Goal: Task Accomplishment & Management: Contribute content

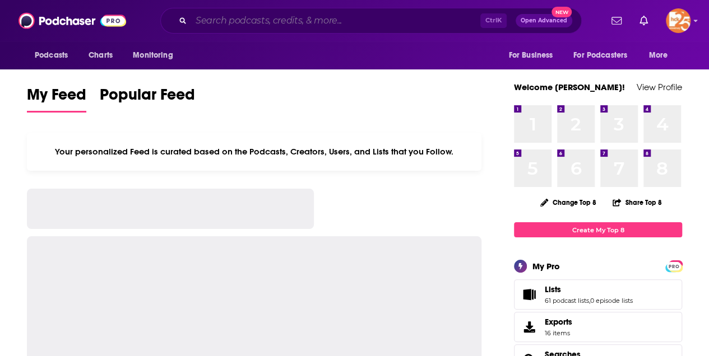
click at [196, 18] on input "Search podcasts, credits, & more..." at bounding box center [335, 21] width 289 height 18
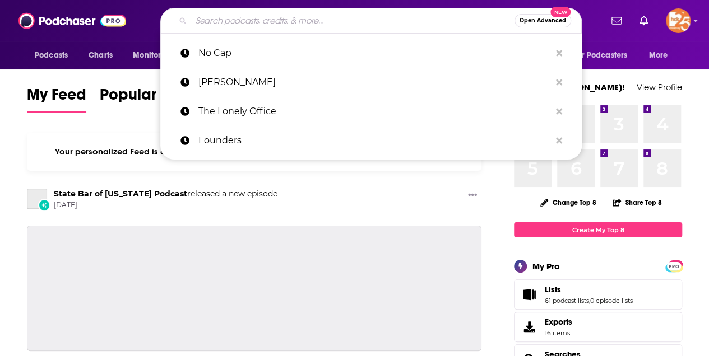
paste input "[PERSON_NAME]"
type input "[PERSON_NAME]"
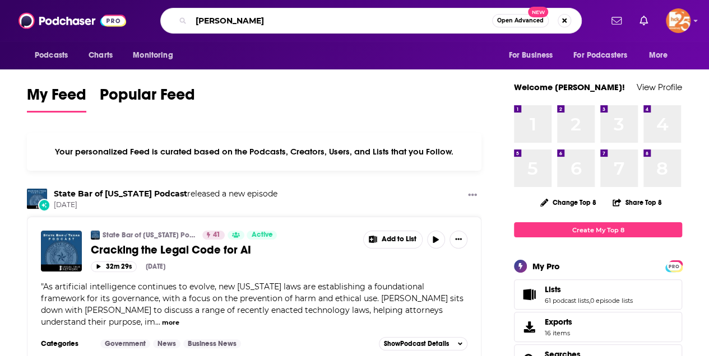
drag, startPoint x: 271, startPoint y: 19, endPoint x: 185, endPoint y: 9, distance: 86.9
click at [184, 8] on div "[PERSON_NAME] Open Advanced New" at bounding box center [370, 21] width 421 height 26
type input "The [PERSON_NAME] Mentality"
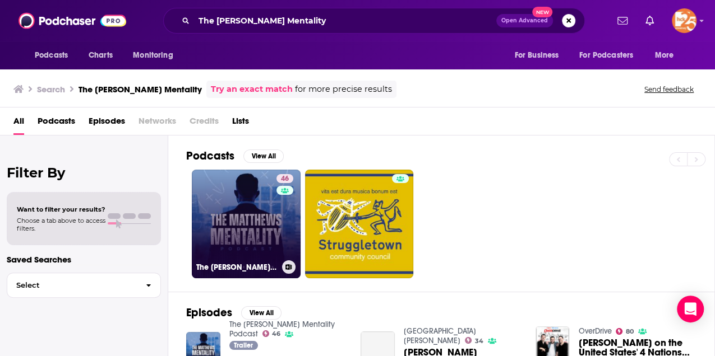
click at [247, 216] on link "46 The [PERSON_NAME] Mentality Podcast" at bounding box center [246, 224] width 109 height 109
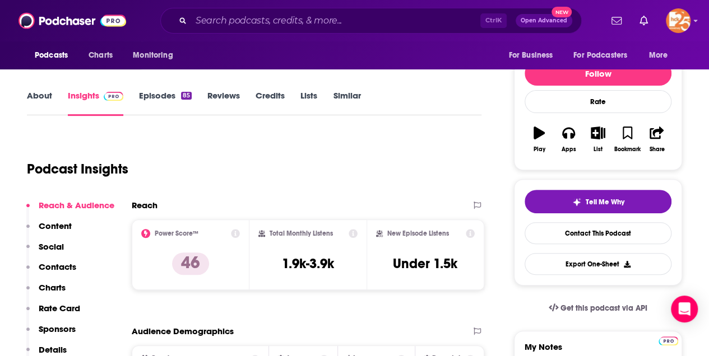
scroll to position [112, 0]
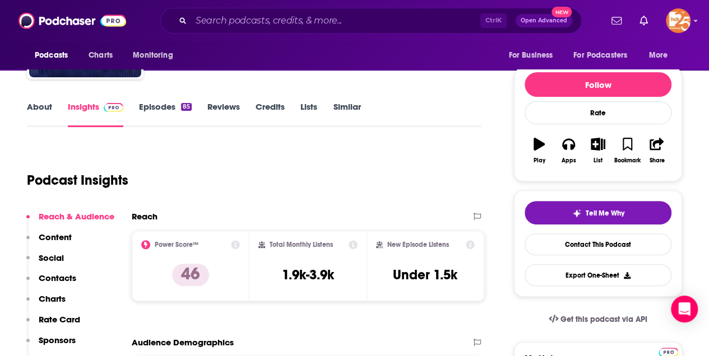
click at [43, 110] on link "About" at bounding box center [39, 114] width 25 height 26
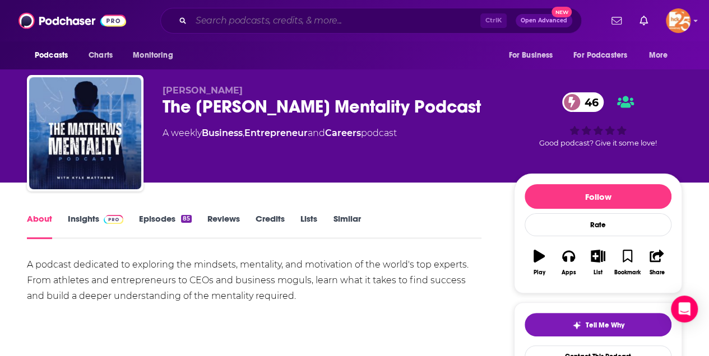
click at [235, 24] on input "Search podcasts, credits, & more..." at bounding box center [335, 21] width 289 height 18
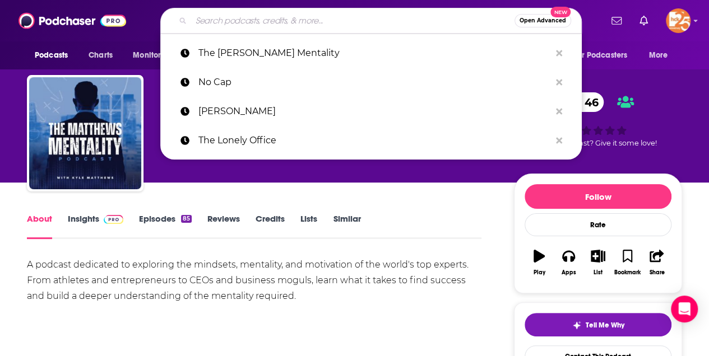
click at [222, 26] on input "Search podcasts, credits, & more..." at bounding box center [352, 21] width 323 height 18
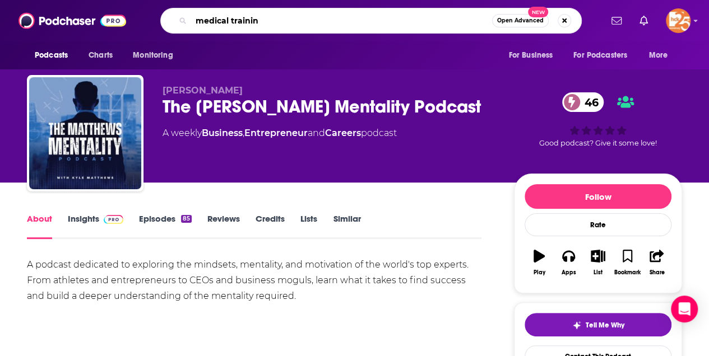
type input "medical training"
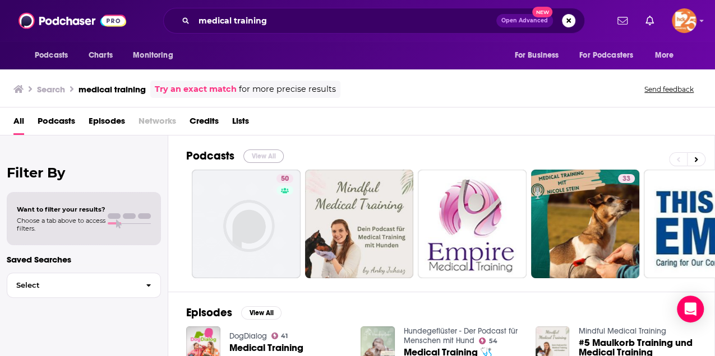
click at [261, 152] on button "View All" at bounding box center [263, 156] width 40 height 13
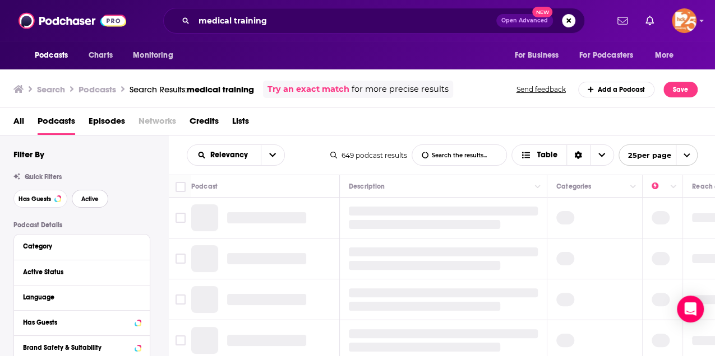
click at [90, 197] on span "Active" at bounding box center [89, 199] width 17 height 6
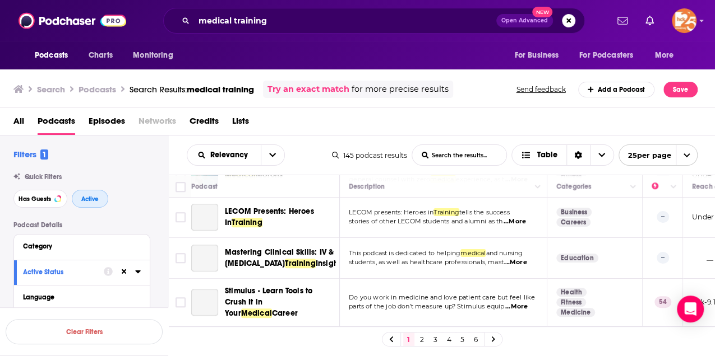
scroll to position [485, 0]
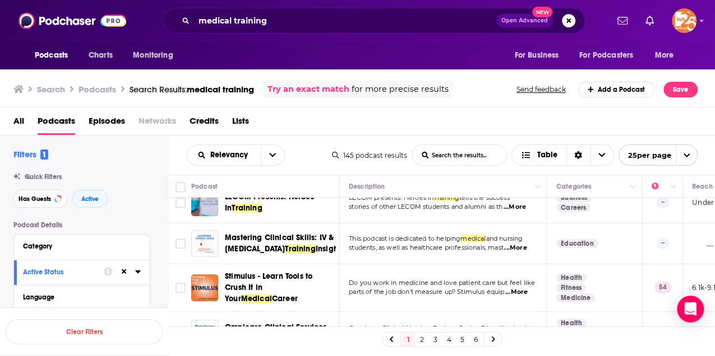
click at [520, 288] on span "...More" at bounding box center [516, 292] width 22 height 9
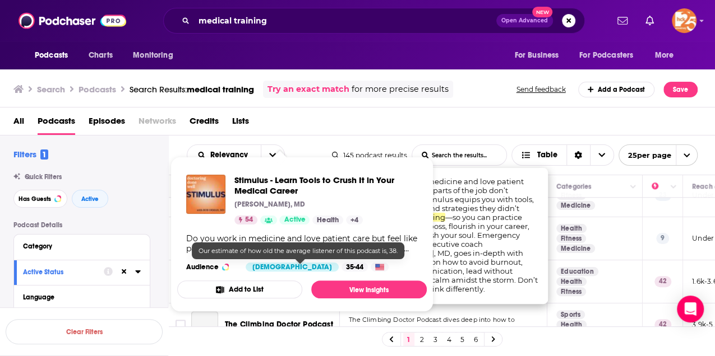
scroll to position [635, 0]
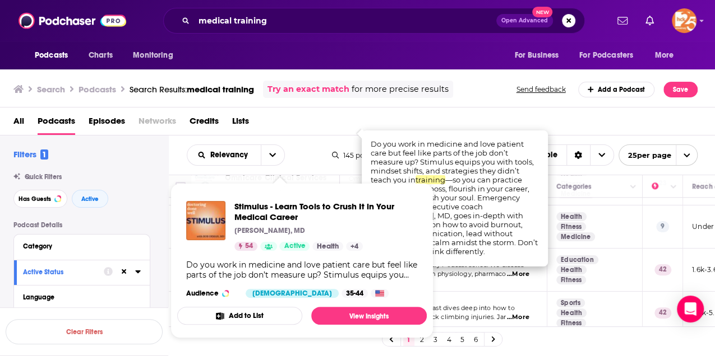
click at [457, 292] on td "The Climbing Doctor Podcast dives deep into how to prevent and rehabilitate roc…" at bounding box center [443, 313] width 207 height 43
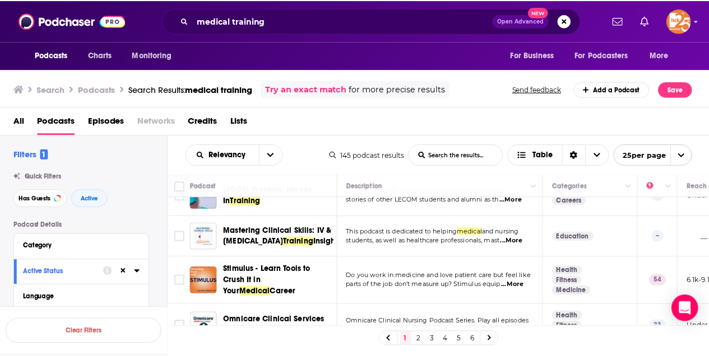
scroll to position [485, 0]
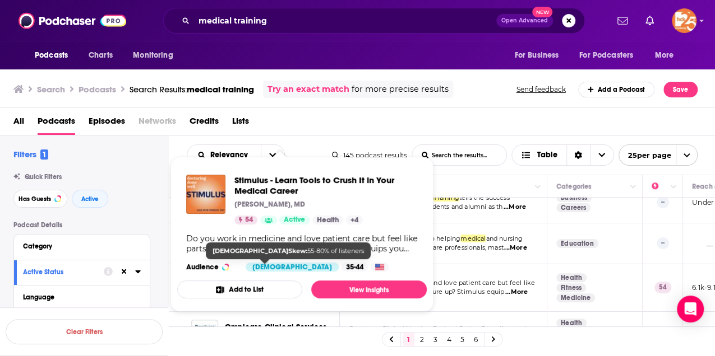
click at [259, 271] on div "[DEMOGRAPHIC_DATA]" at bounding box center [291, 267] width 93 height 9
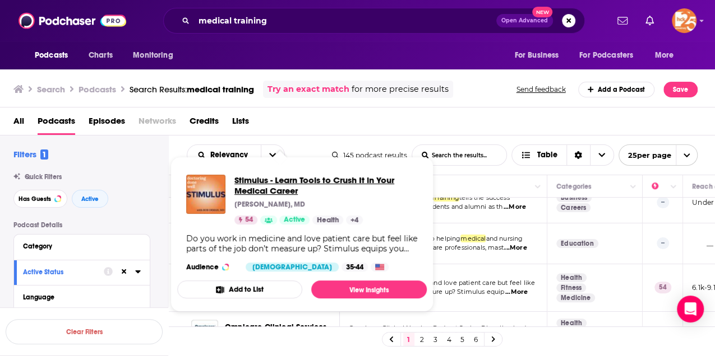
click at [250, 191] on span "Stimulus - Learn Tools to Crush It in Your Medical Career" at bounding box center [325, 185] width 183 height 21
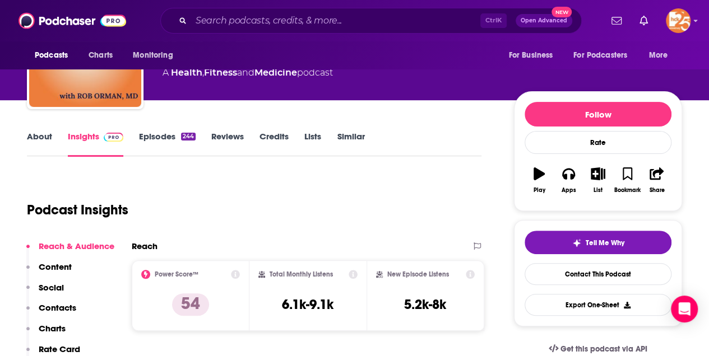
scroll to position [75, 0]
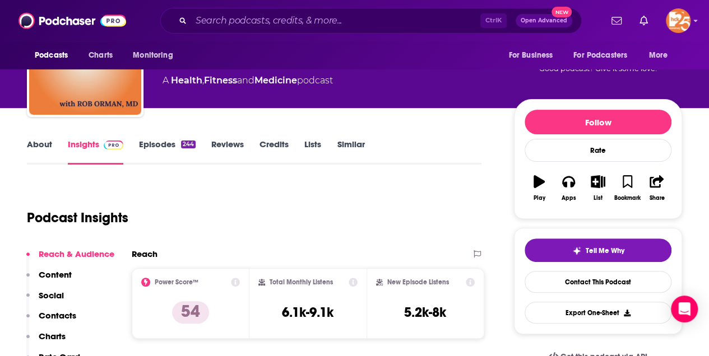
click at [43, 142] on link "About" at bounding box center [39, 152] width 25 height 26
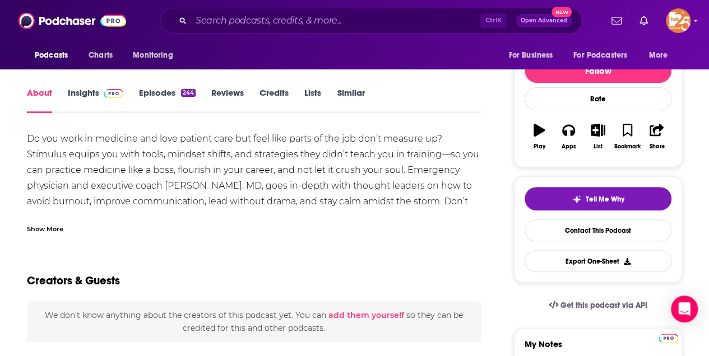
scroll to position [149, 0]
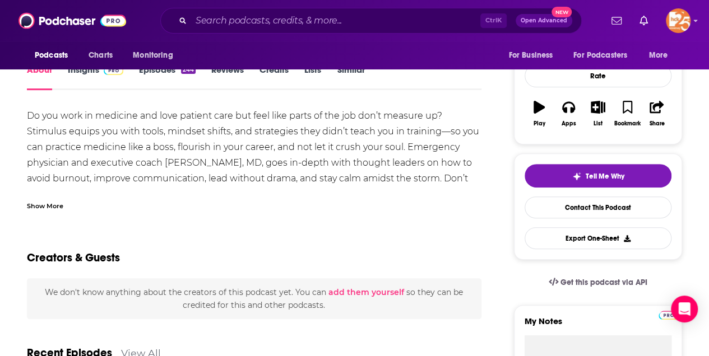
click at [33, 206] on div "Show More" at bounding box center [45, 205] width 36 height 11
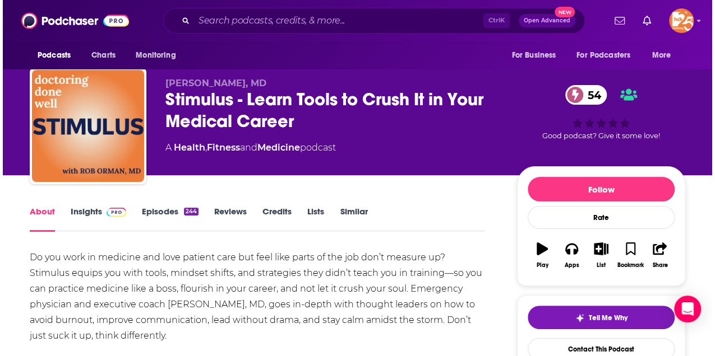
scroll to position [0, 0]
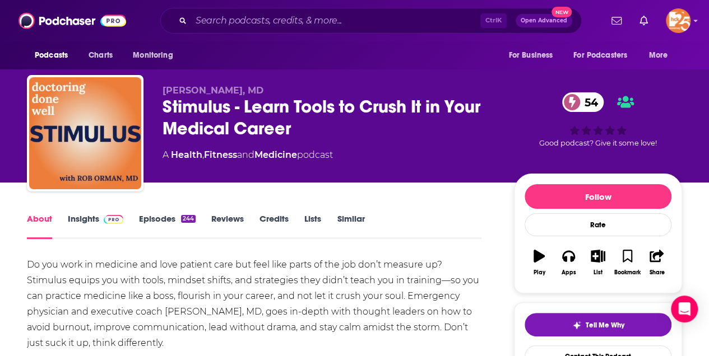
click at [81, 219] on link "Insights" at bounding box center [95, 227] width 55 height 26
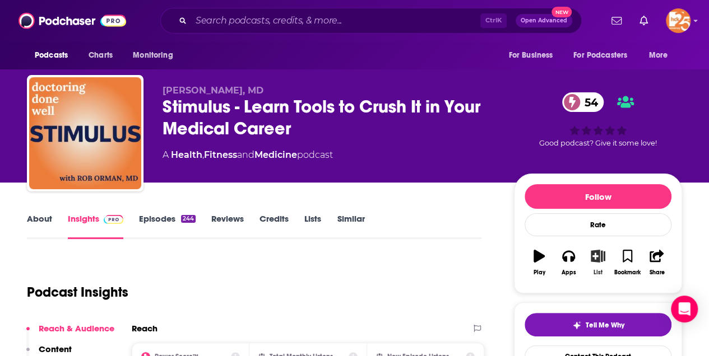
click at [599, 253] on icon "button" at bounding box center [598, 256] width 14 height 12
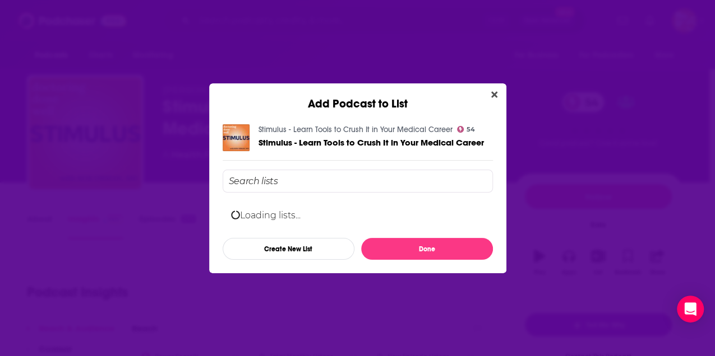
click at [248, 181] on input "Add Podcast To List" at bounding box center [357, 181] width 270 height 23
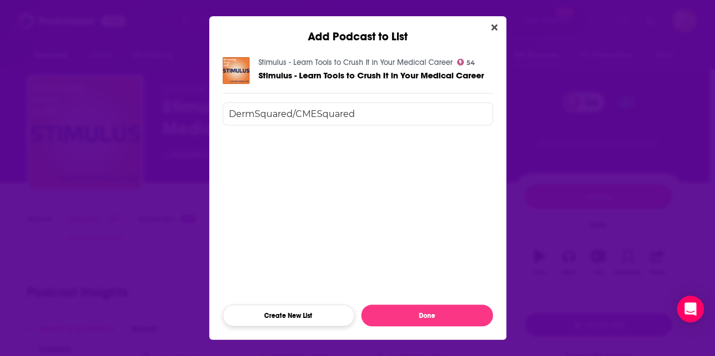
type input "DermSquared/CMESquared"
click at [293, 315] on button "Create New List" at bounding box center [288, 316] width 132 height 22
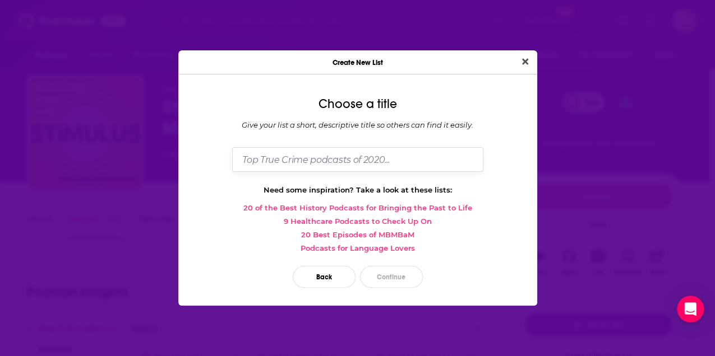
click at [267, 156] on input "Dialog" at bounding box center [357, 159] width 251 height 24
type input "DermSquared/CMESquared"
click at [401, 279] on button "Continue" at bounding box center [391, 277] width 63 height 22
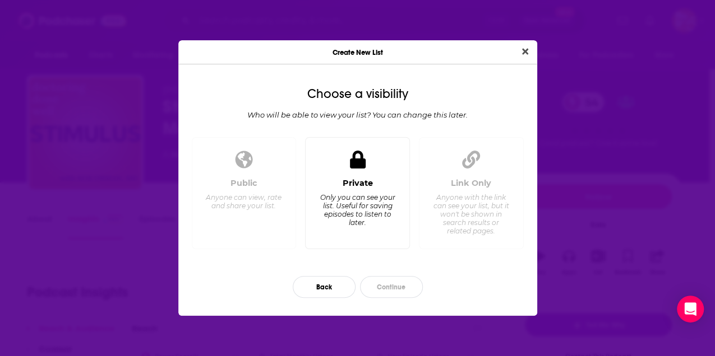
click at [353, 181] on div "Private" at bounding box center [357, 183] width 30 height 10
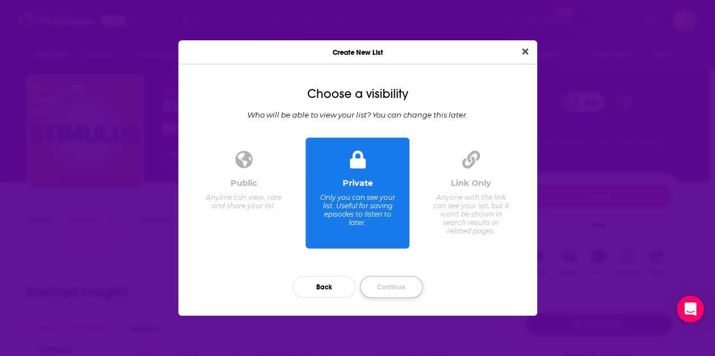
click at [402, 285] on button "Continue" at bounding box center [391, 287] width 63 height 22
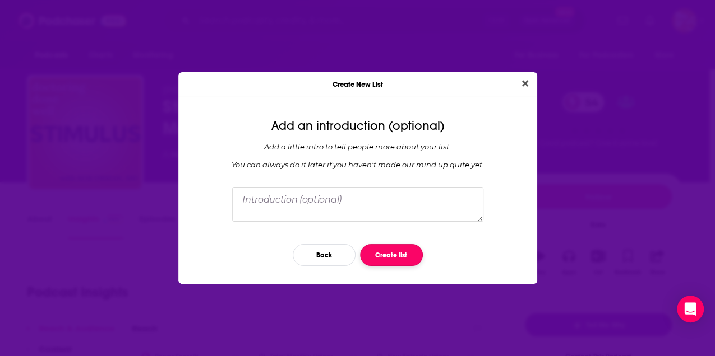
click at [393, 253] on button "Create list" at bounding box center [391, 255] width 63 height 22
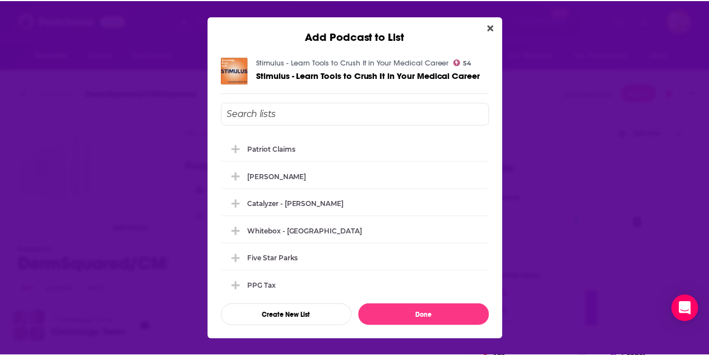
scroll to position [1541, 0]
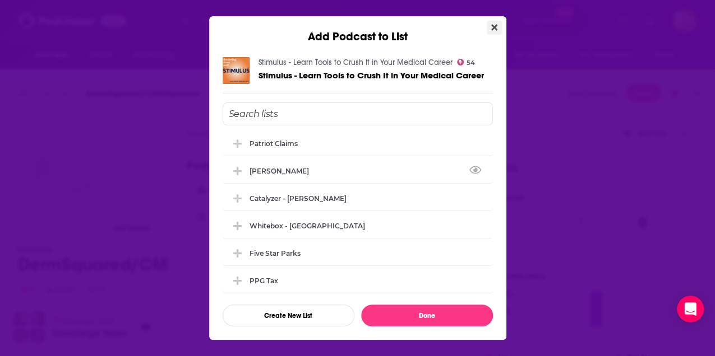
click at [491, 26] on icon "Close" at bounding box center [494, 28] width 6 height 6
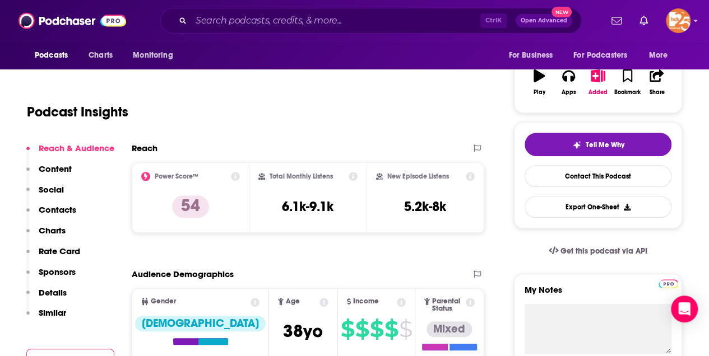
scroll to position [187, 0]
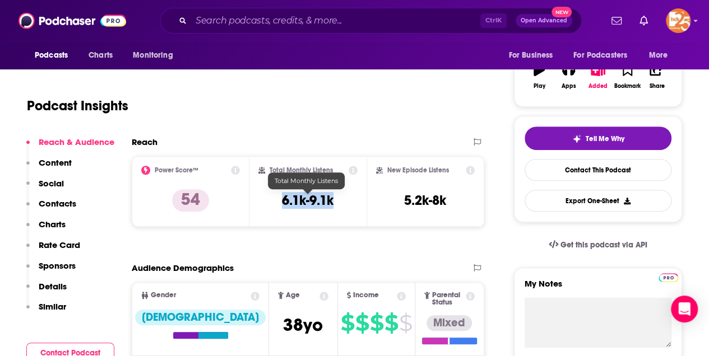
drag, startPoint x: 289, startPoint y: 200, endPoint x: 335, endPoint y: 203, distance: 46.1
click at [335, 203] on div "Total Monthly Listens 6.1k-9.1k" at bounding box center [308, 192] width 100 height 52
drag, startPoint x: 335, startPoint y: 203, endPoint x: 325, endPoint y: 201, distance: 10.2
copy h3 "6.1k-9.1k"
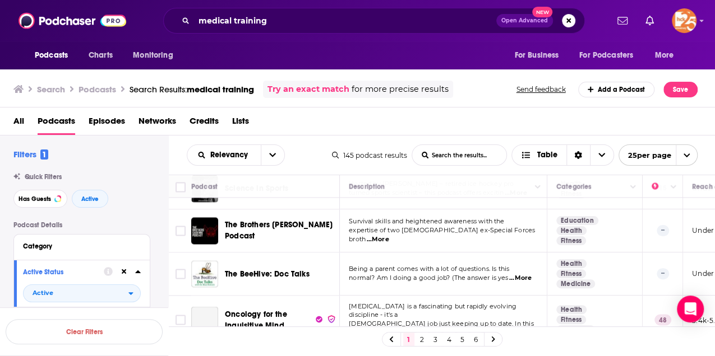
scroll to position [988, 0]
click at [424, 341] on link "2" at bounding box center [421, 339] width 11 height 13
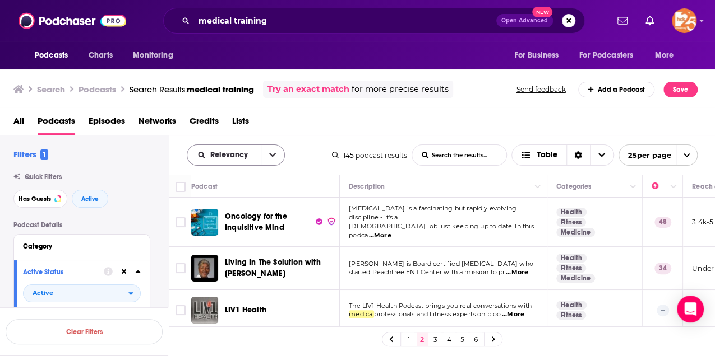
click at [270, 159] on button "open menu" at bounding box center [273, 155] width 24 height 20
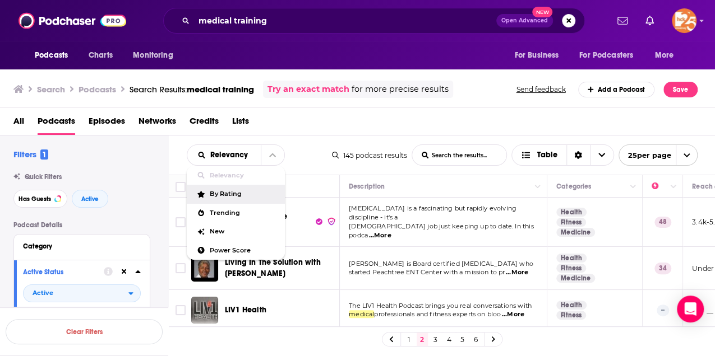
click at [229, 194] on span "By Rating" at bounding box center [243, 194] width 66 height 6
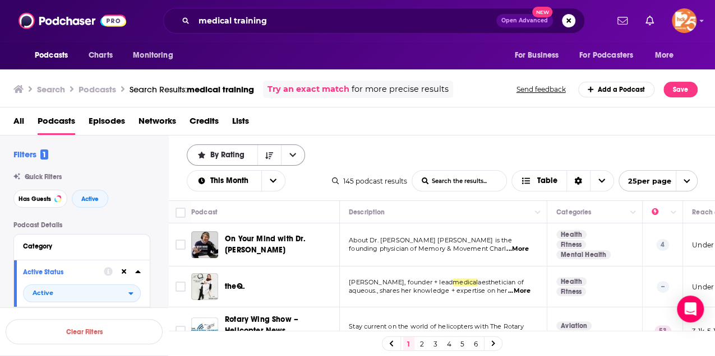
click at [293, 160] on button "open menu" at bounding box center [293, 155] width 24 height 20
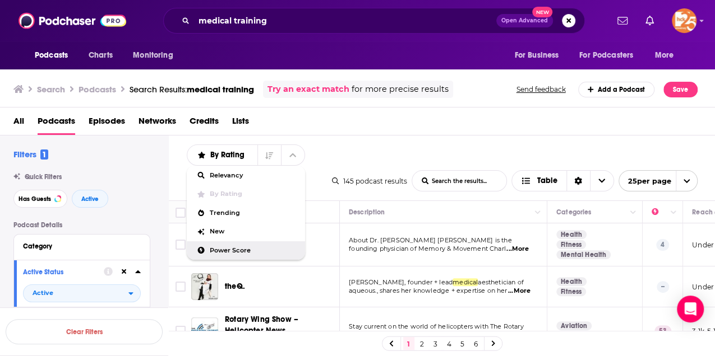
click at [224, 248] on span "Power Score" at bounding box center [253, 251] width 86 height 6
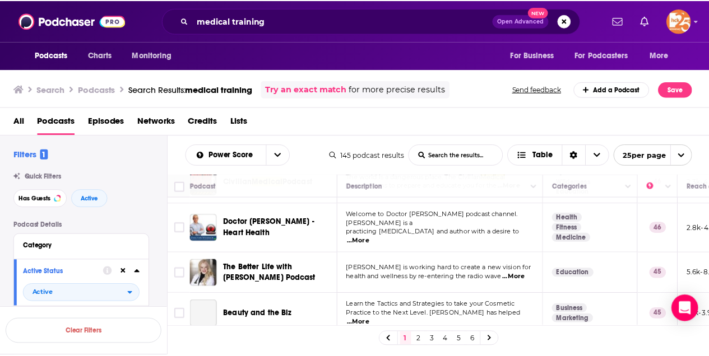
scroll to position [990, 0]
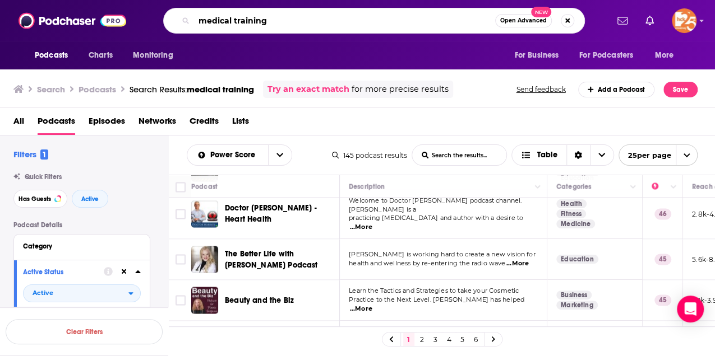
drag, startPoint x: 294, startPoint y: 26, endPoint x: 186, endPoint y: 25, distance: 107.6
click at [186, 25] on div "medical training Open Advanced New" at bounding box center [373, 21] width 421 height 26
type input "dermatology leadership"
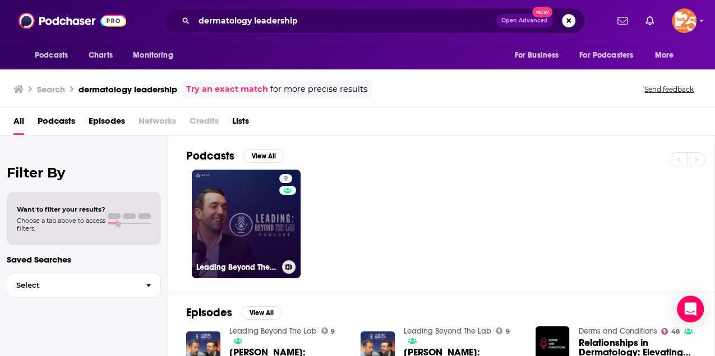
click at [230, 196] on link "9 Leading Beyond The Lab" at bounding box center [246, 224] width 109 height 109
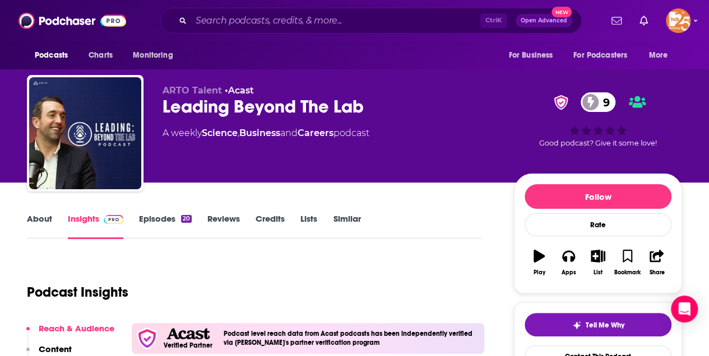
click at [34, 217] on link "About" at bounding box center [39, 227] width 25 height 26
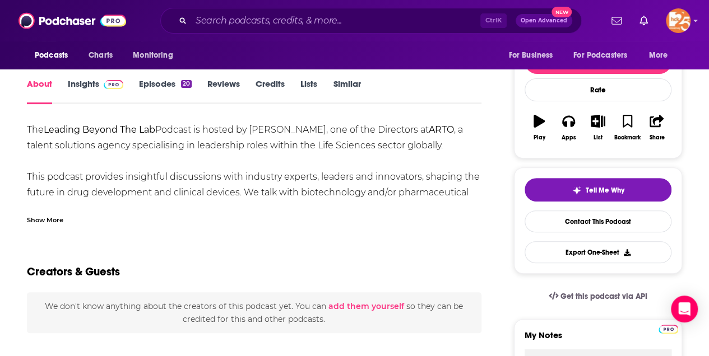
scroll to position [149, 0]
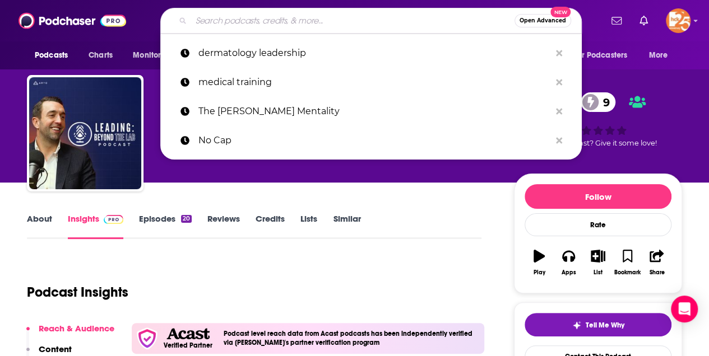
click at [224, 19] on input "Search podcasts, credits, & more..." at bounding box center [352, 21] width 323 height 18
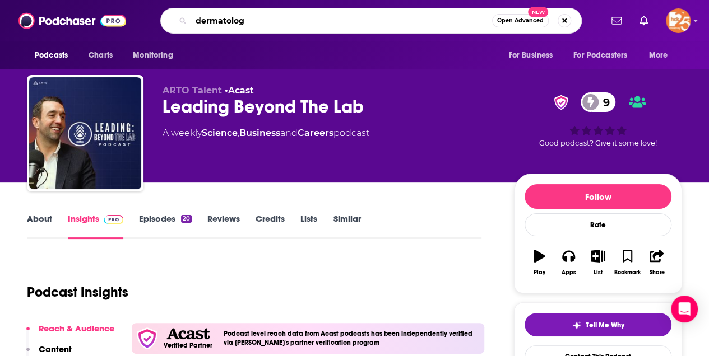
type input "dermatology"
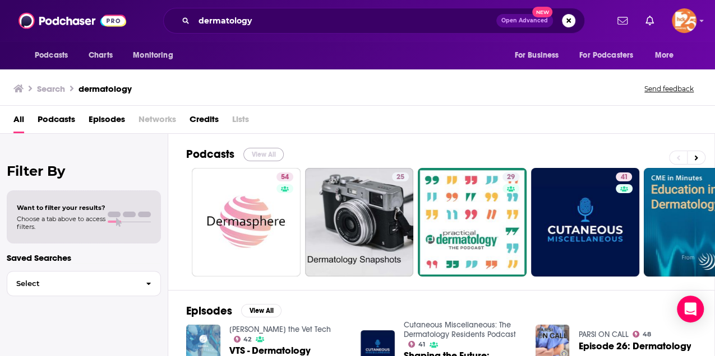
click at [267, 154] on button "View All" at bounding box center [263, 154] width 40 height 13
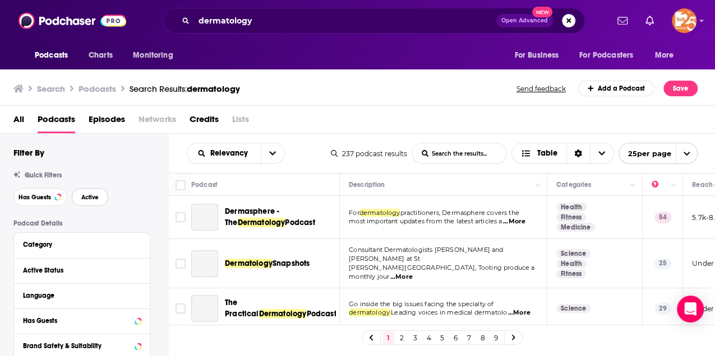
click at [95, 200] on span "Active" at bounding box center [89, 197] width 17 height 6
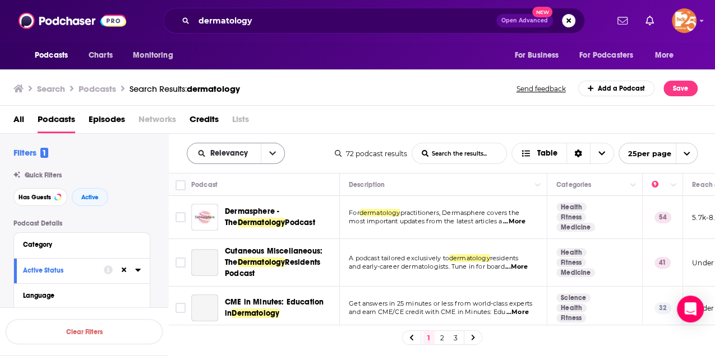
click at [265, 156] on button "open menu" at bounding box center [273, 153] width 24 height 20
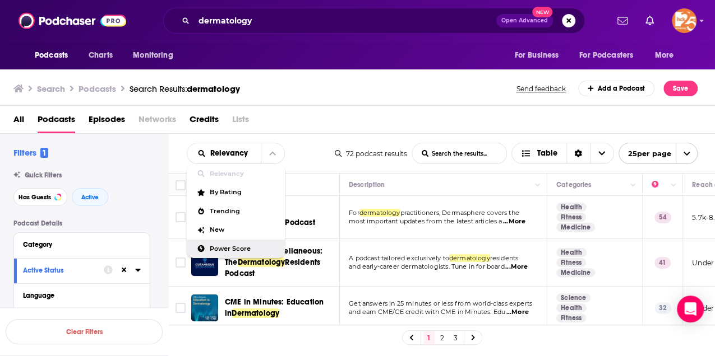
click at [221, 246] on span "Power Score" at bounding box center [243, 249] width 66 height 6
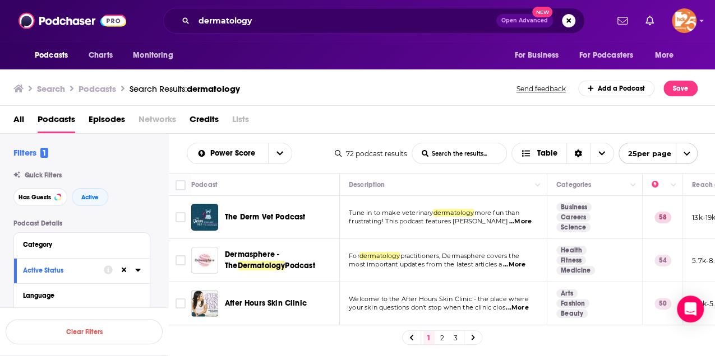
click at [521, 219] on span "...More" at bounding box center [520, 221] width 22 height 9
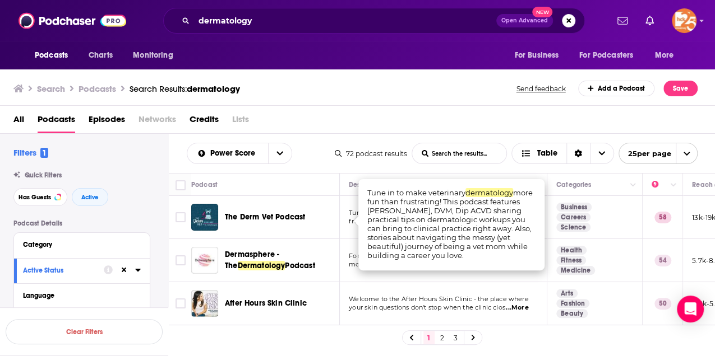
click at [272, 237] on td "The Derm Vet Podcast" at bounding box center [265, 217] width 149 height 43
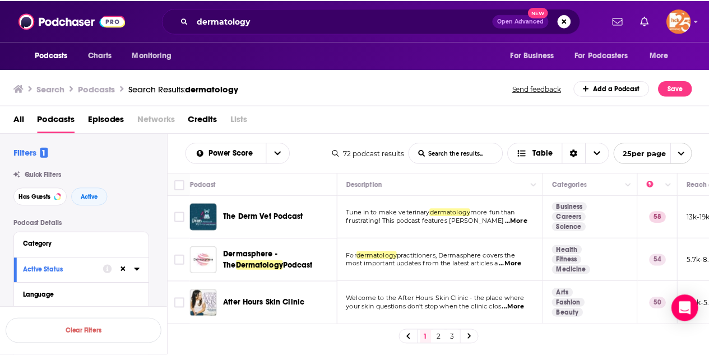
scroll to position [37, 0]
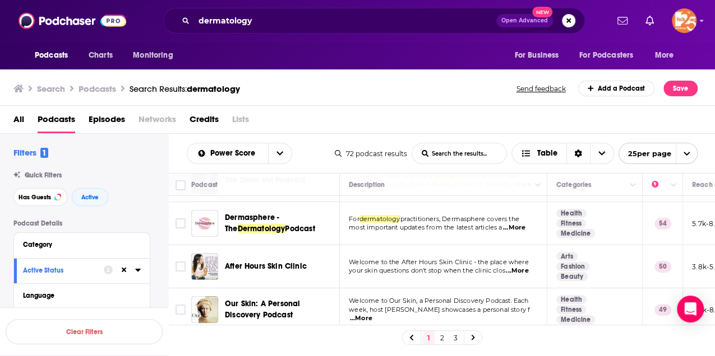
click at [522, 228] on span "...More" at bounding box center [514, 228] width 22 height 9
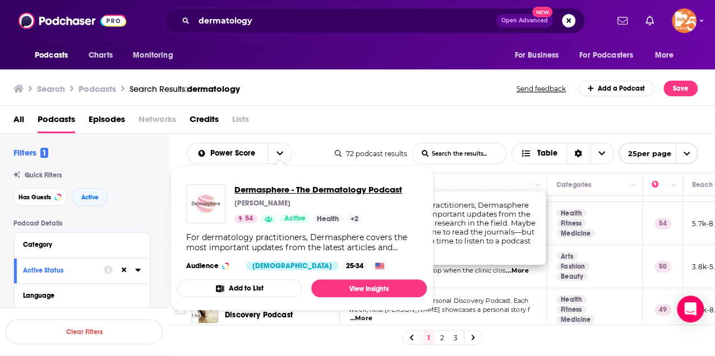
click at [282, 189] on span "Dermasphere - The Dermatology Podcast" at bounding box center [318, 189] width 168 height 11
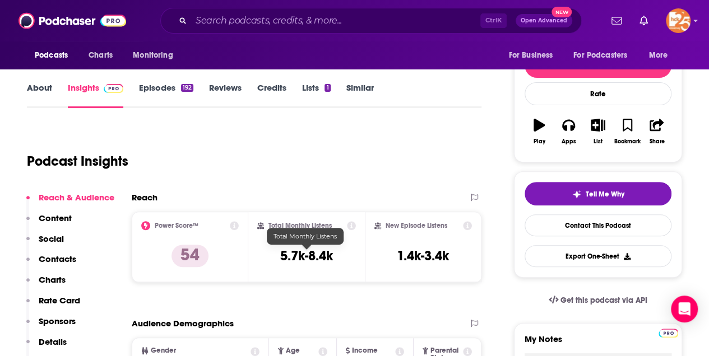
scroll to position [37, 0]
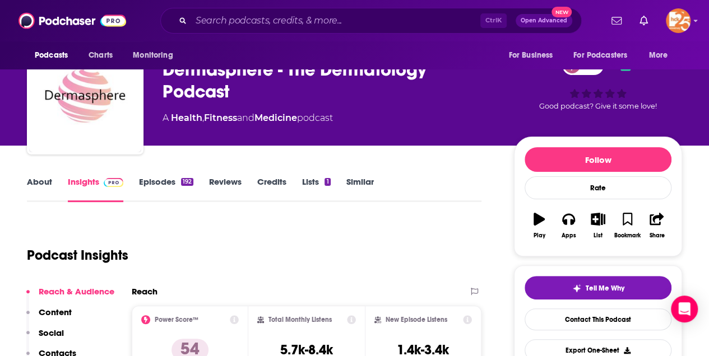
click at [50, 179] on link "About" at bounding box center [39, 190] width 25 height 26
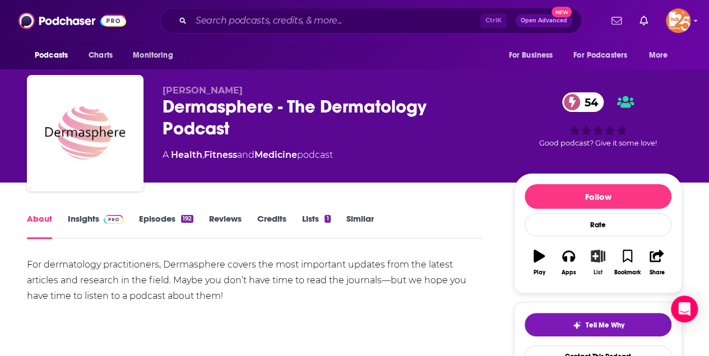
click at [601, 257] on icon "button" at bounding box center [598, 256] width 14 height 12
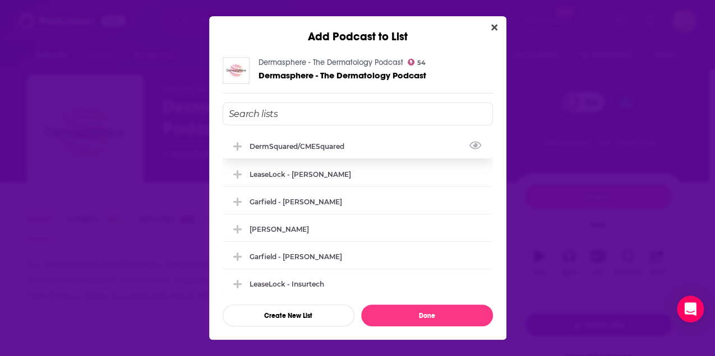
click at [327, 146] on div "DermSquared/CMESquared" at bounding box center [299, 146] width 101 height 8
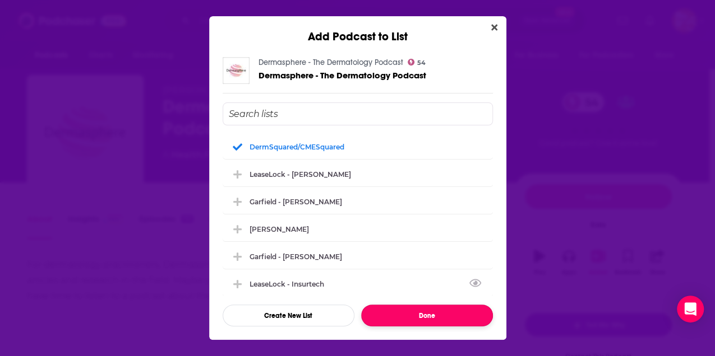
click at [436, 316] on button "Done" at bounding box center [427, 316] width 132 height 22
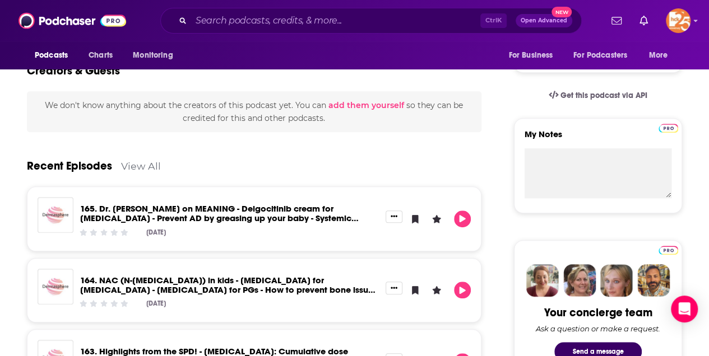
scroll to position [112, 0]
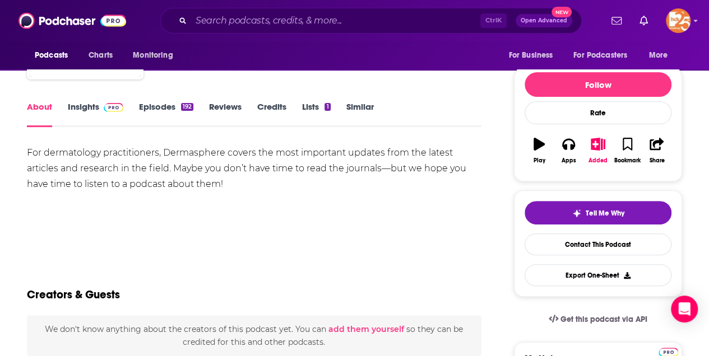
click at [86, 106] on link "Insights" at bounding box center [95, 114] width 55 height 26
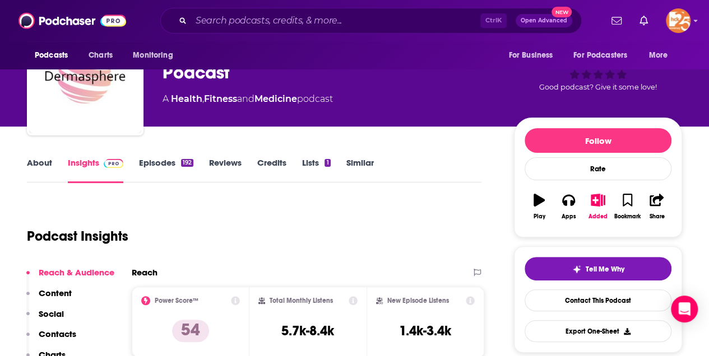
scroll to position [149, 0]
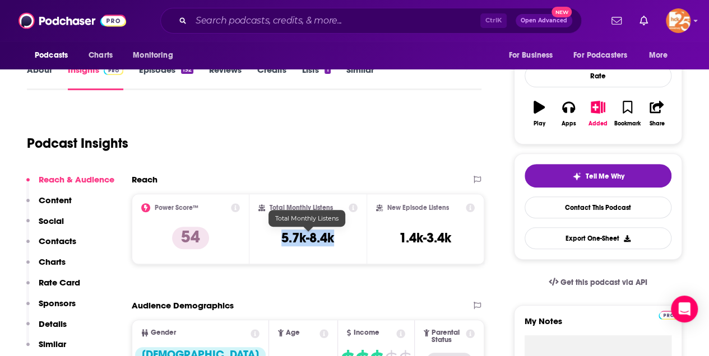
drag, startPoint x: 281, startPoint y: 235, endPoint x: 334, endPoint y: 238, distance: 52.7
click at [334, 238] on h3 "5.7k-8.4k" at bounding box center [307, 238] width 53 height 17
drag, startPoint x: 334, startPoint y: 238, endPoint x: 321, endPoint y: 239, distance: 12.9
copy h3 "5.7k-8.4k"
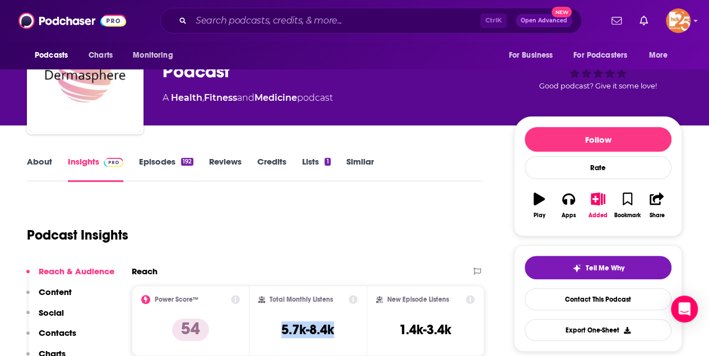
scroll to position [0, 0]
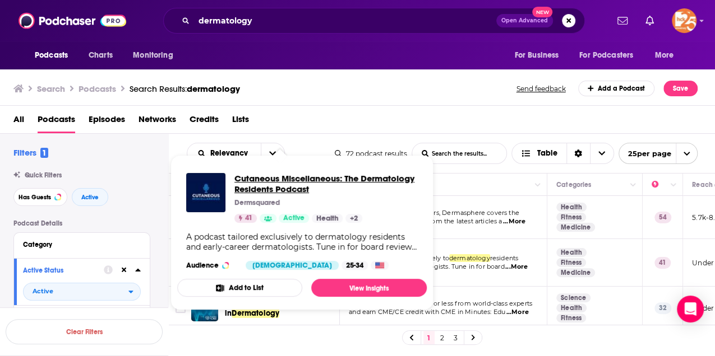
click at [290, 186] on span "Cutaneous Miscellaneous: The Dermatology Residents Podcast" at bounding box center [325, 183] width 183 height 21
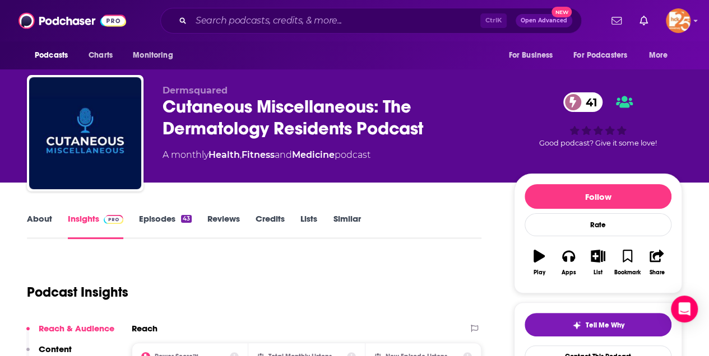
click at [42, 219] on link "About" at bounding box center [39, 227] width 25 height 26
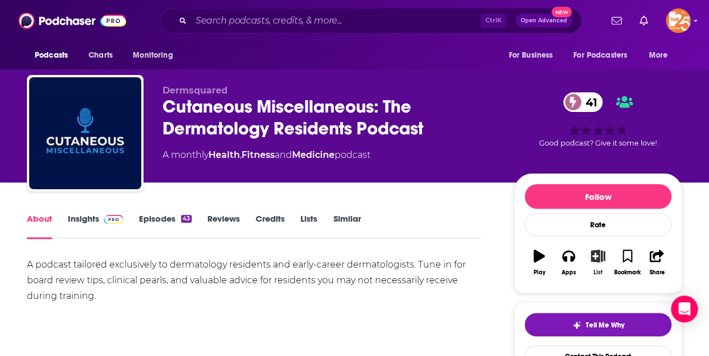
click at [595, 254] on icon "button" at bounding box center [598, 256] width 14 height 12
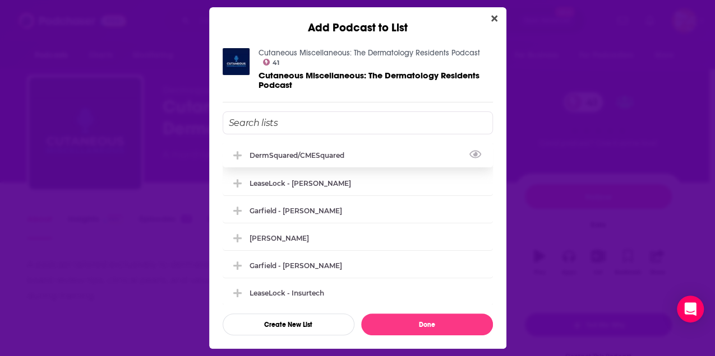
click at [323, 159] on div "DermSquared/CMESquared" at bounding box center [357, 155] width 270 height 25
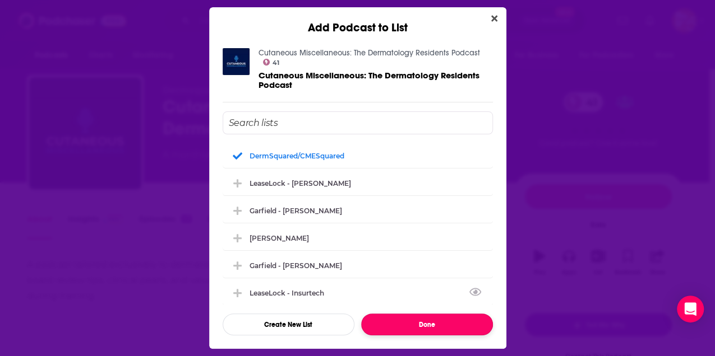
click at [457, 327] on button "Done" at bounding box center [427, 325] width 132 height 22
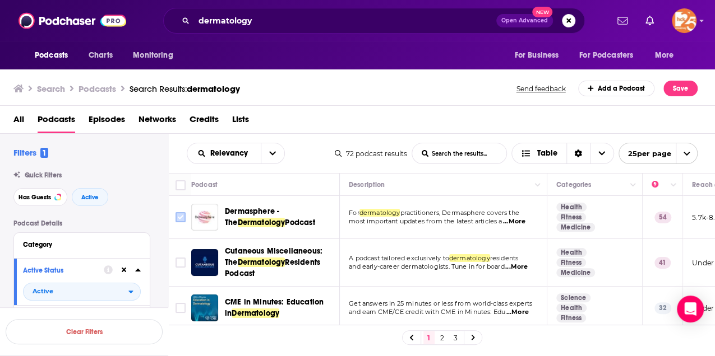
click at [182, 217] on input "Toggle select row" at bounding box center [180, 217] width 10 height 10
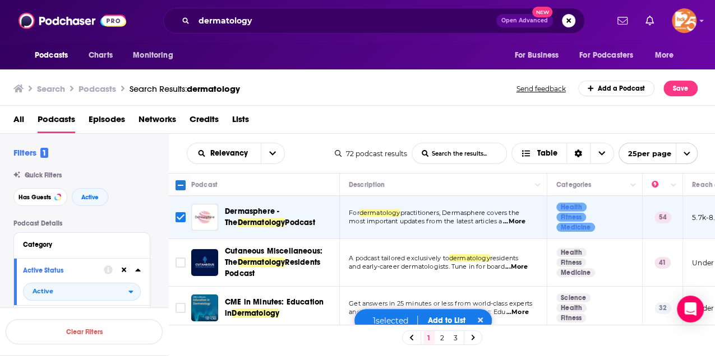
click at [453, 321] on button "Add to List" at bounding box center [446, 321] width 55 height 10
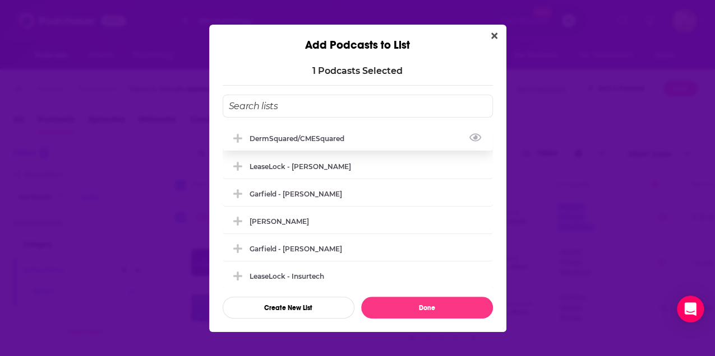
click at [314, 143] on div "DermSquared/CMESquared" at bounding box center [357, 138] width 270 height 25
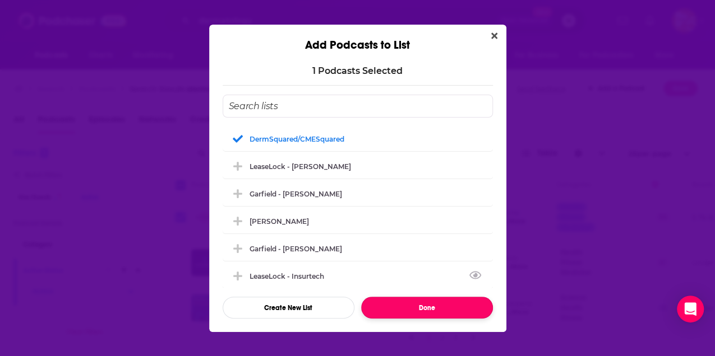
click at [440, 307] on button "Done" at bounding box center [427, 308] width 132 height 22
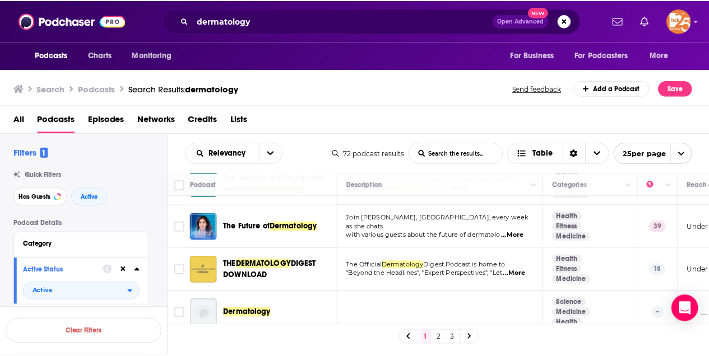
scroll to position [224, 0]
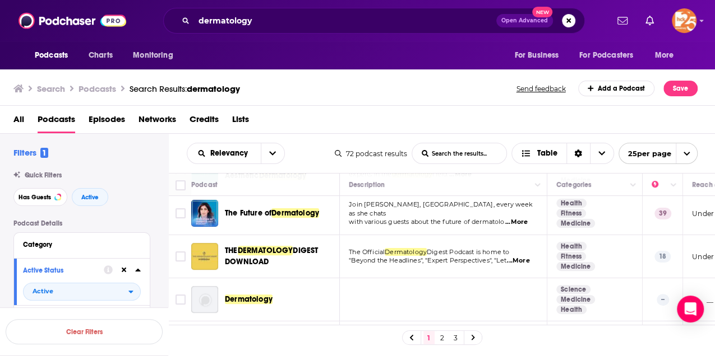
click at [522, 218] on span "...More" at bounding box center [516, 222] width 22 height 9
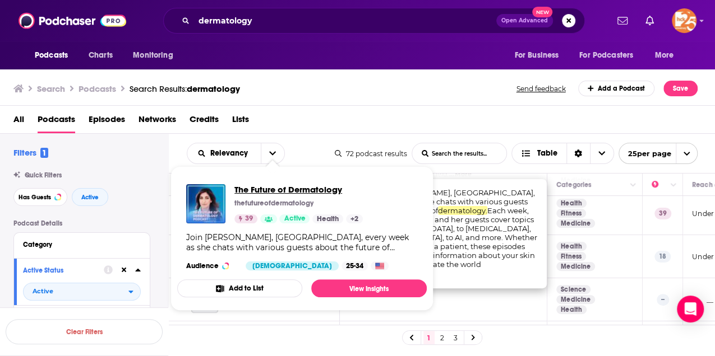
click at [247, 190] on span "The Future of Dermatology" at bounding box center [298, 189] width 128 height 11
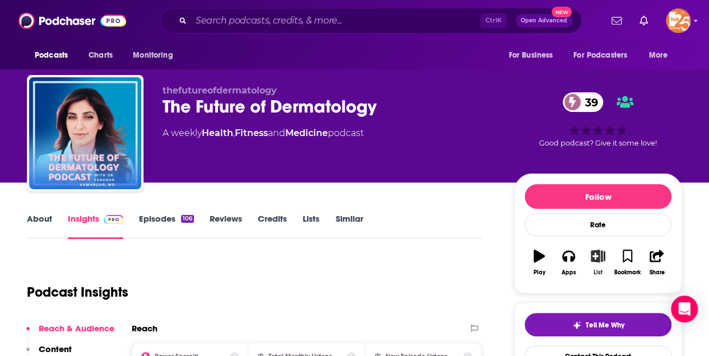
click at [597, 255] on icon "button" at bounding box center [598, 256] width 14 height 12
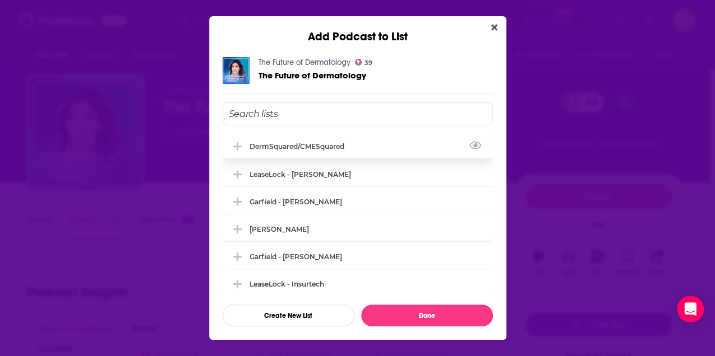
click at [332, 145] on div "DermSquared/CMESquared" at bounding box center [299, 146] width 101 height 8
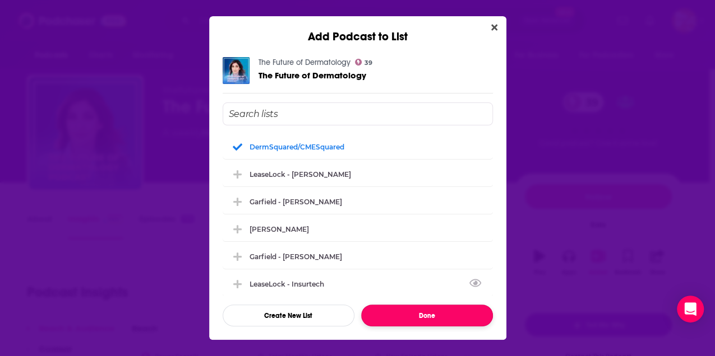
click at [465, 313] on button "Done" at bounding box center [427, 316] width 132 height 22
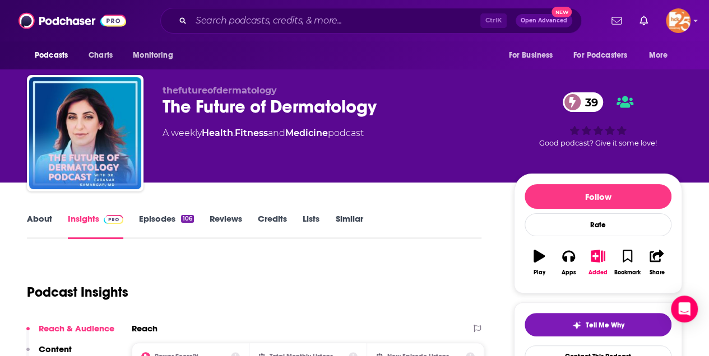
click at [35, 220] on link "About" at bounding box center [39, 227] width 25 height 26
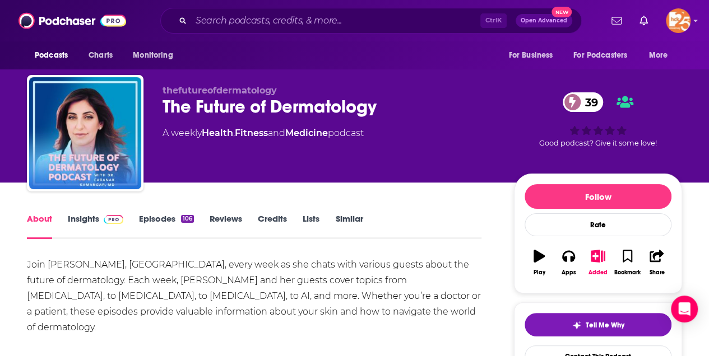
click at [96, 217] on link "Insights" at bounding box center [95, 227] width 55 height 26
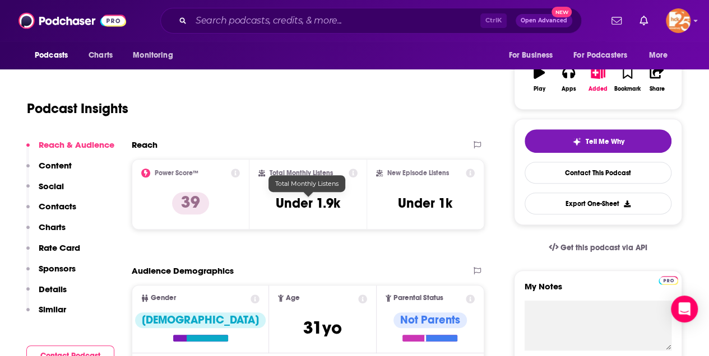
scroll to position [187, 0]
